Goal: Transaction & Acquisition: Purchase product/service

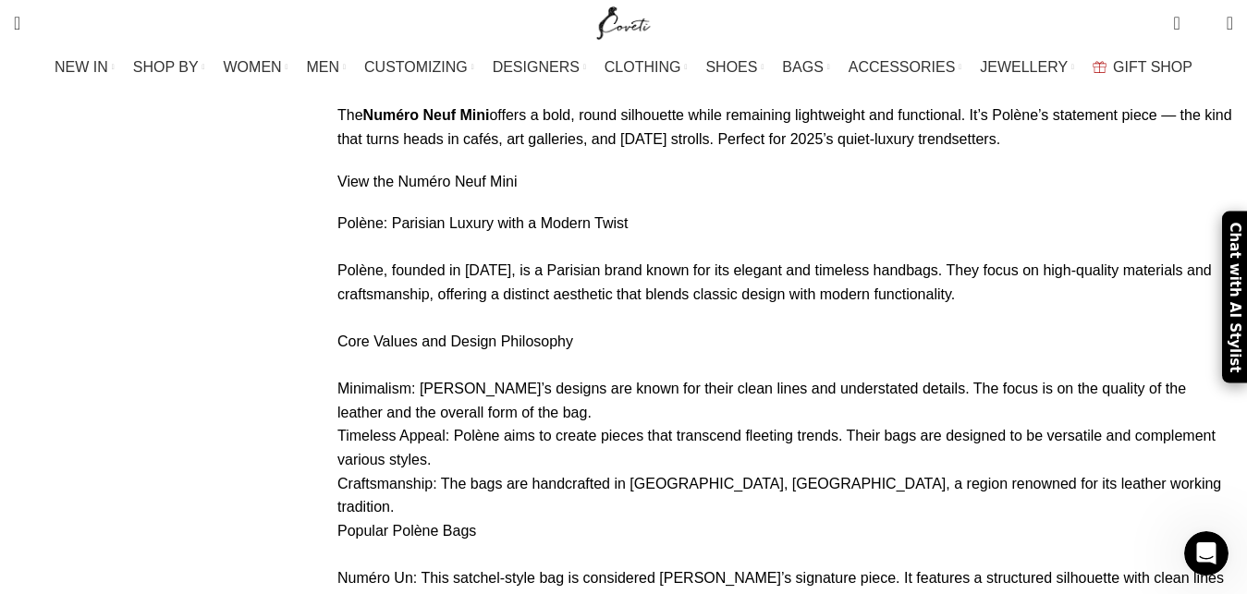
scroll to position [10282, 0]
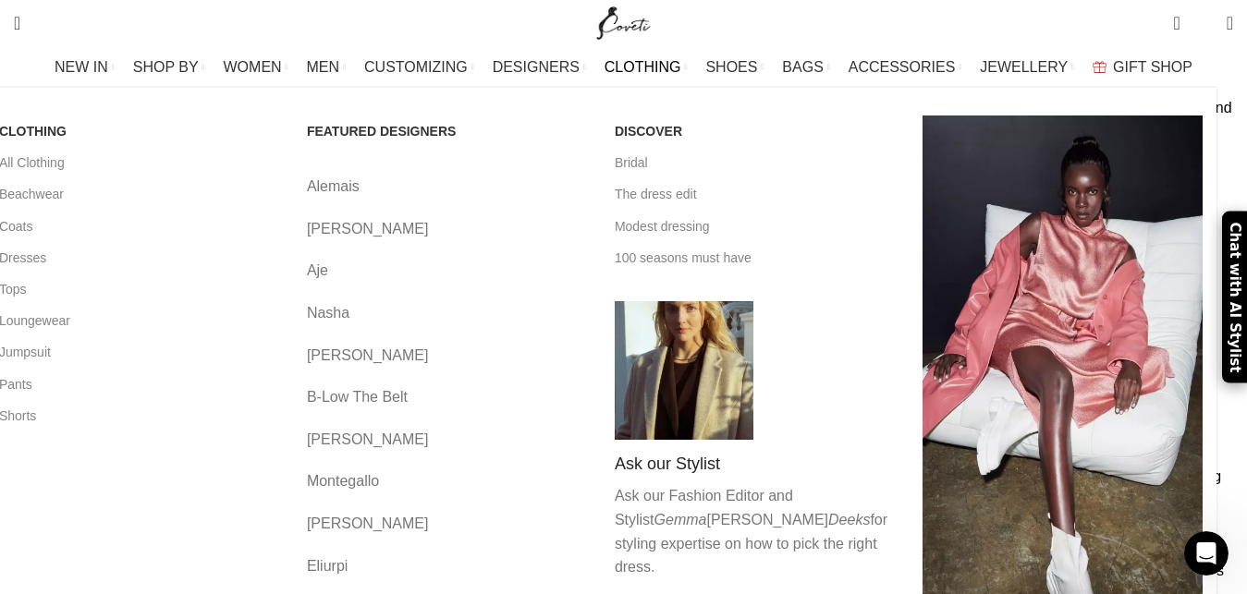
click at [370, 302] on link "Nasha" at bounding box center [447, 313] width 280 height 24
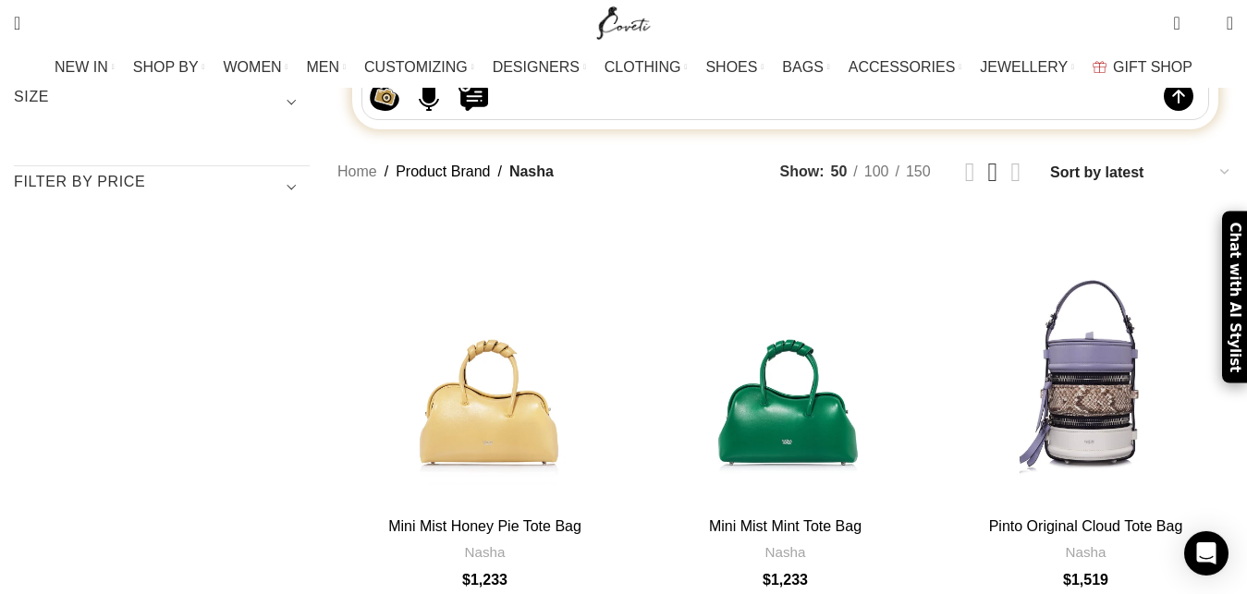
scroll to position [283, 0]
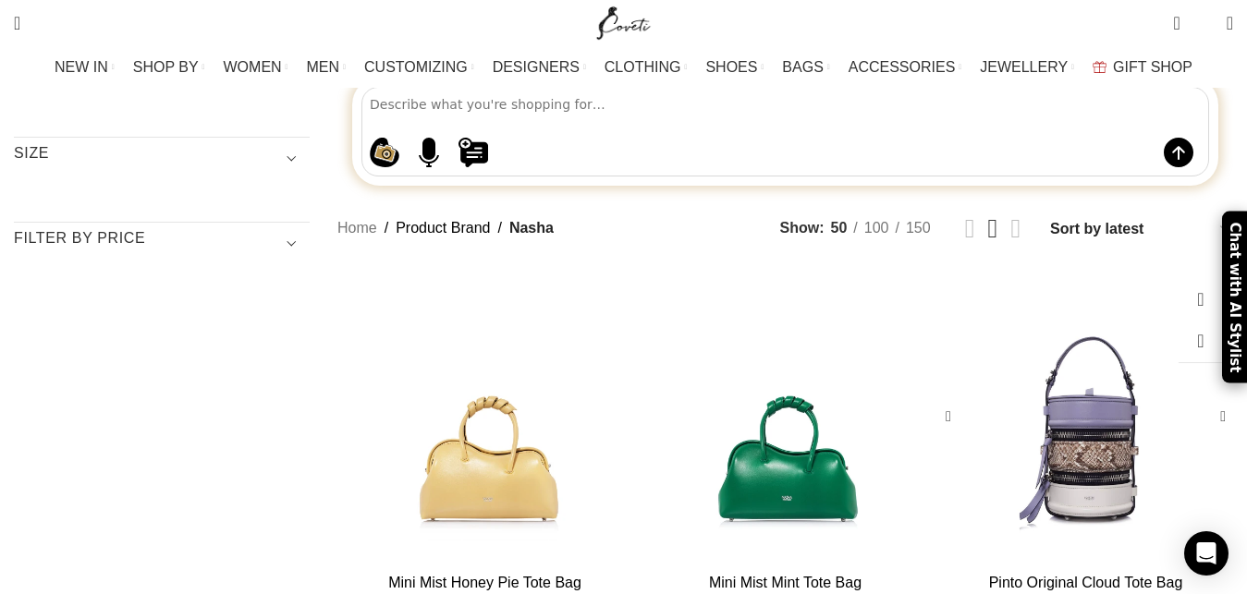
click at [1056, 281] on div "Pinto Original Cloud Tote Bag" at bounding box center [1085, 417] width 59 height 295
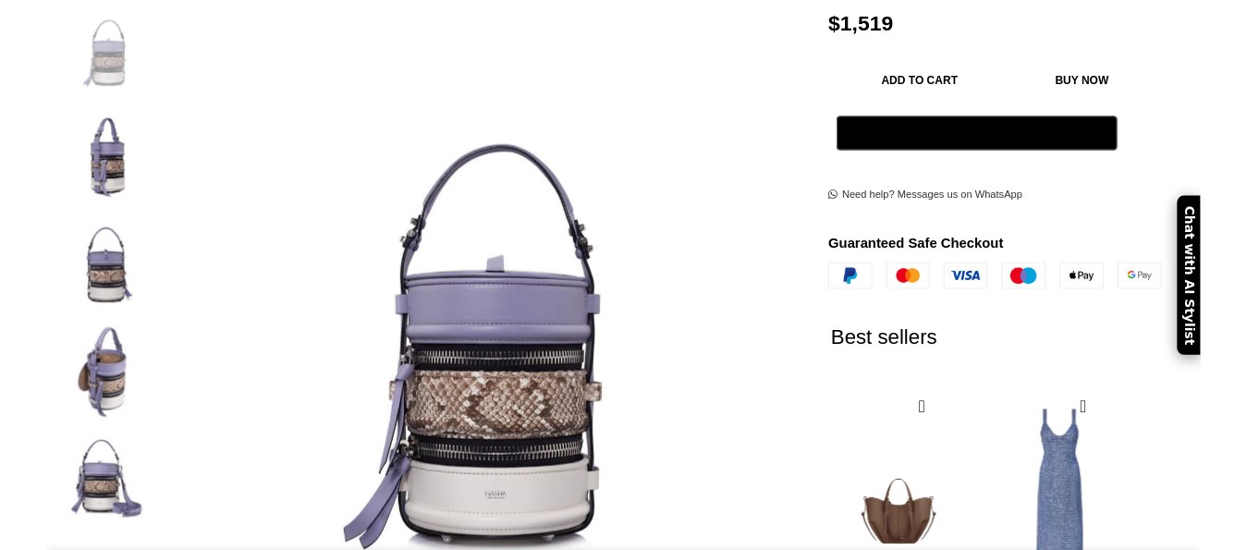
scroll to position [377, 0]
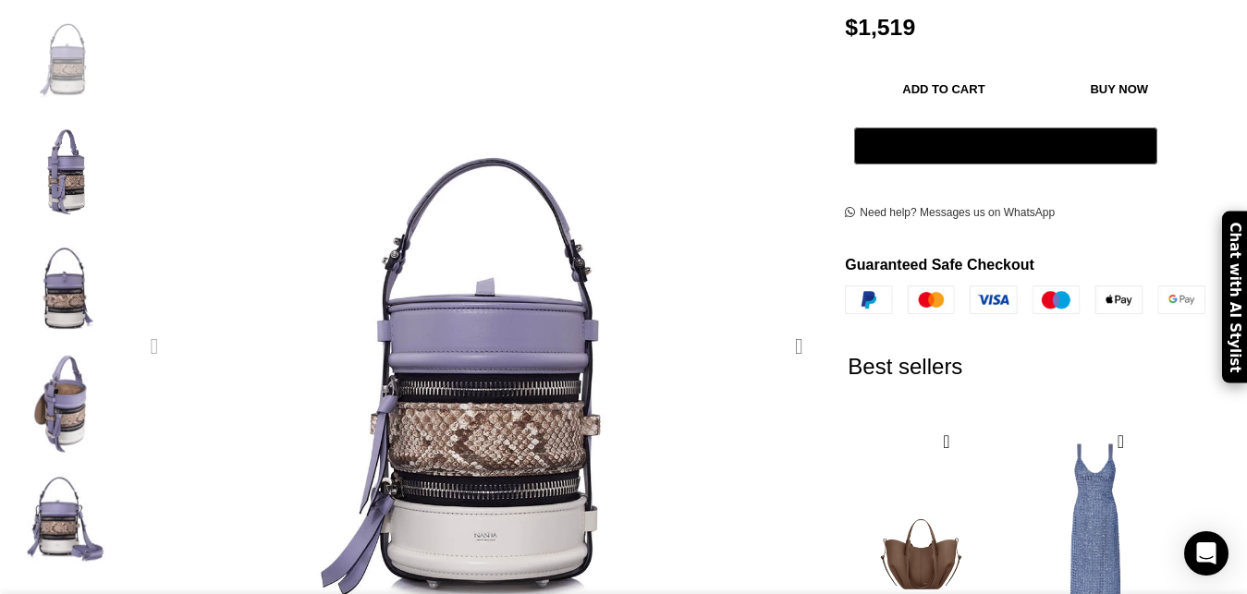
click at [779, 323] on div "Next slide" at bounding box center [798, 346] width 46 height 46
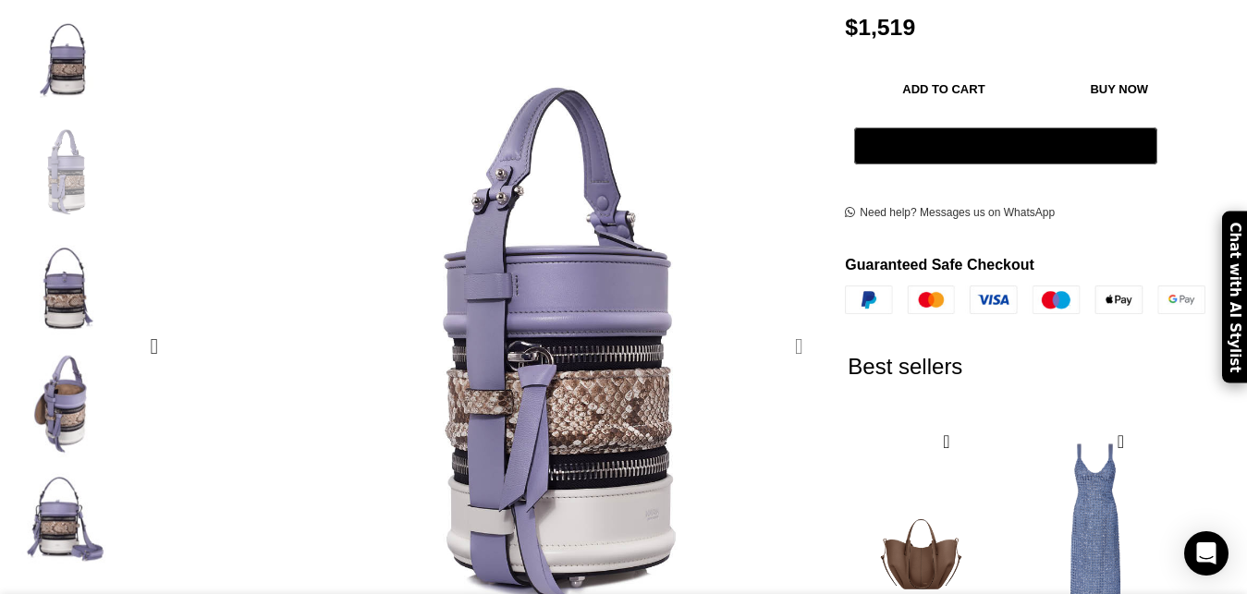
click at [779, 323] on div "Next slide" at bounding box center [798, 346] width 46 height 46
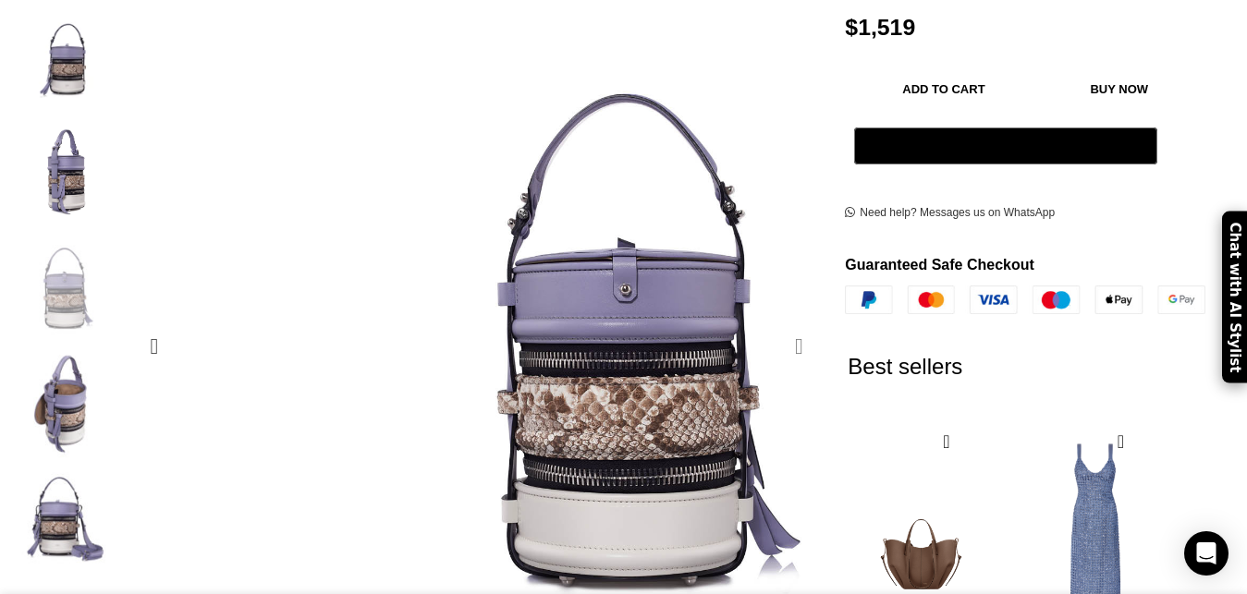
click at [779, 323] on div "Next slide" at bounding box center [798, 346] width 46 height 46
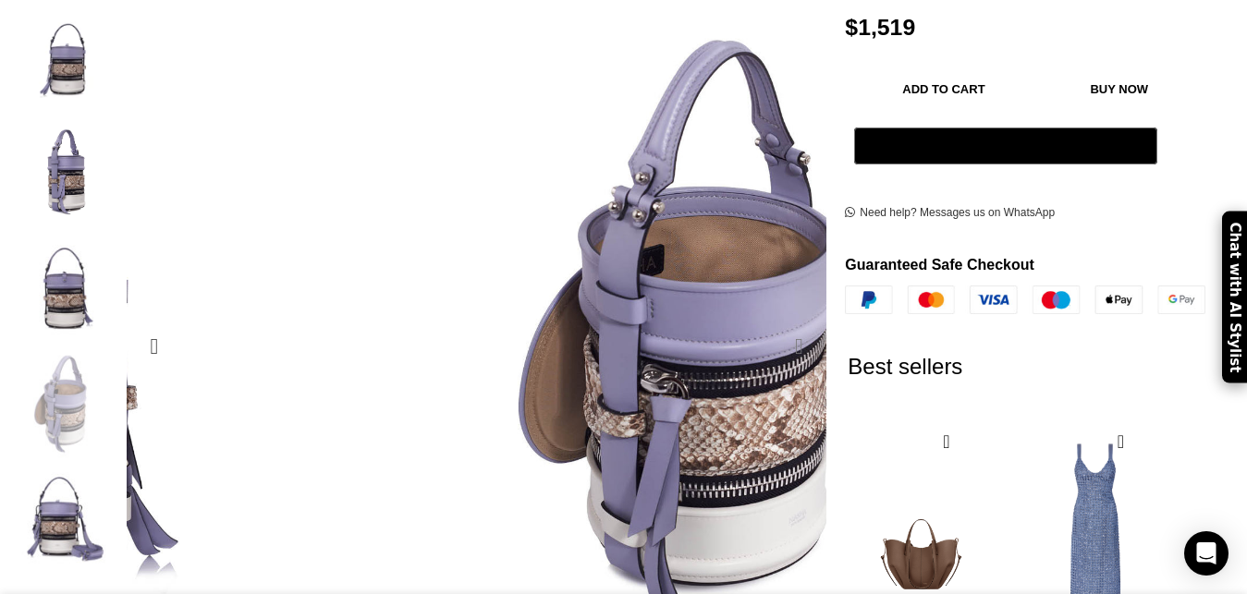
click at [779, 323] on div "Next slide" at bounding box center [798, 346] width 46 height 46
